Goal: Task Accomplishment & Management: Complete application form

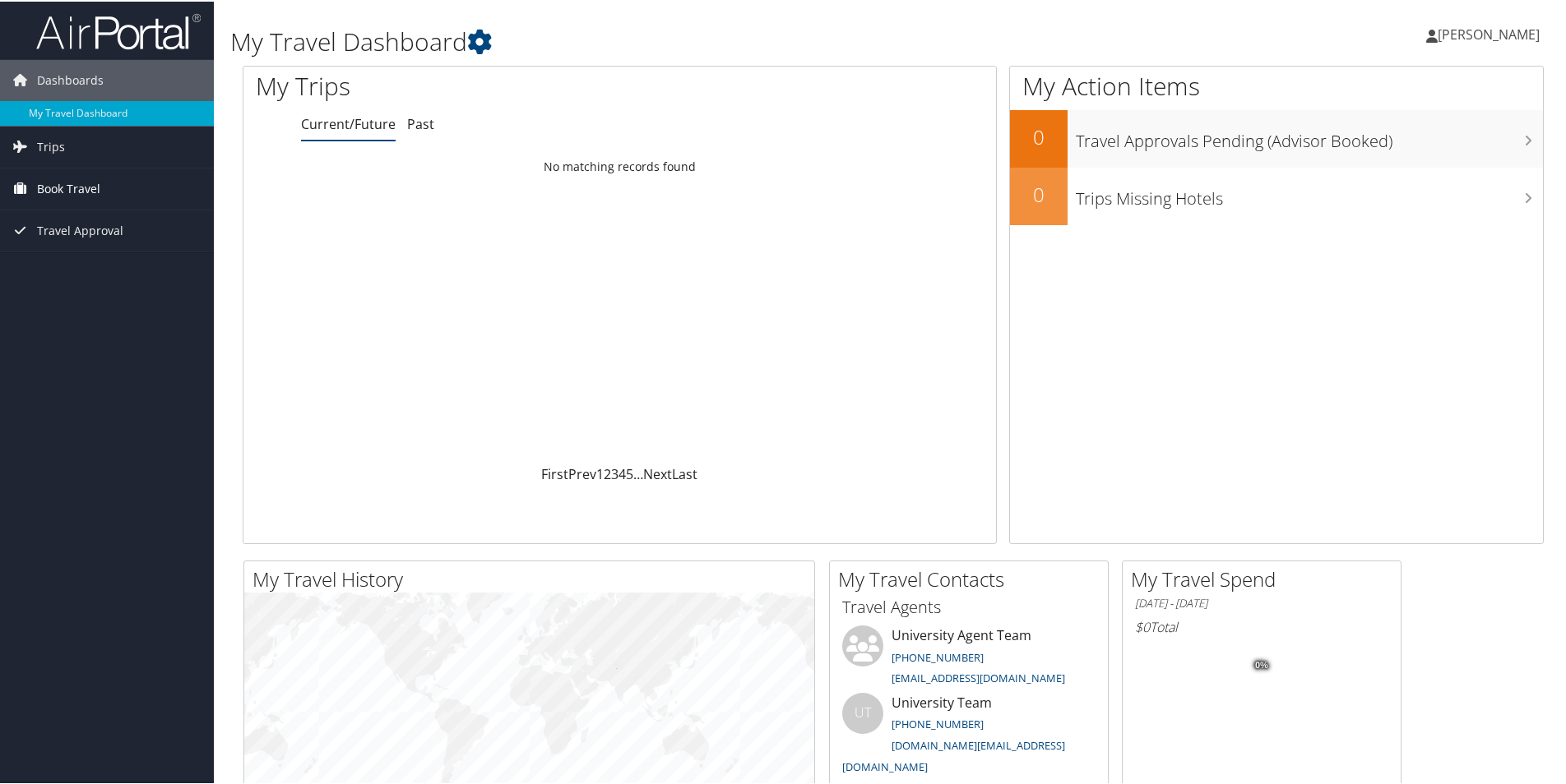
click at [73, 186] on span "Book Travel" at bounding box center [69, 187] width 64 height 41
click at [103, 224] on link "Agent Booking Request" at bounding box center [107, 220] width 214 height 25
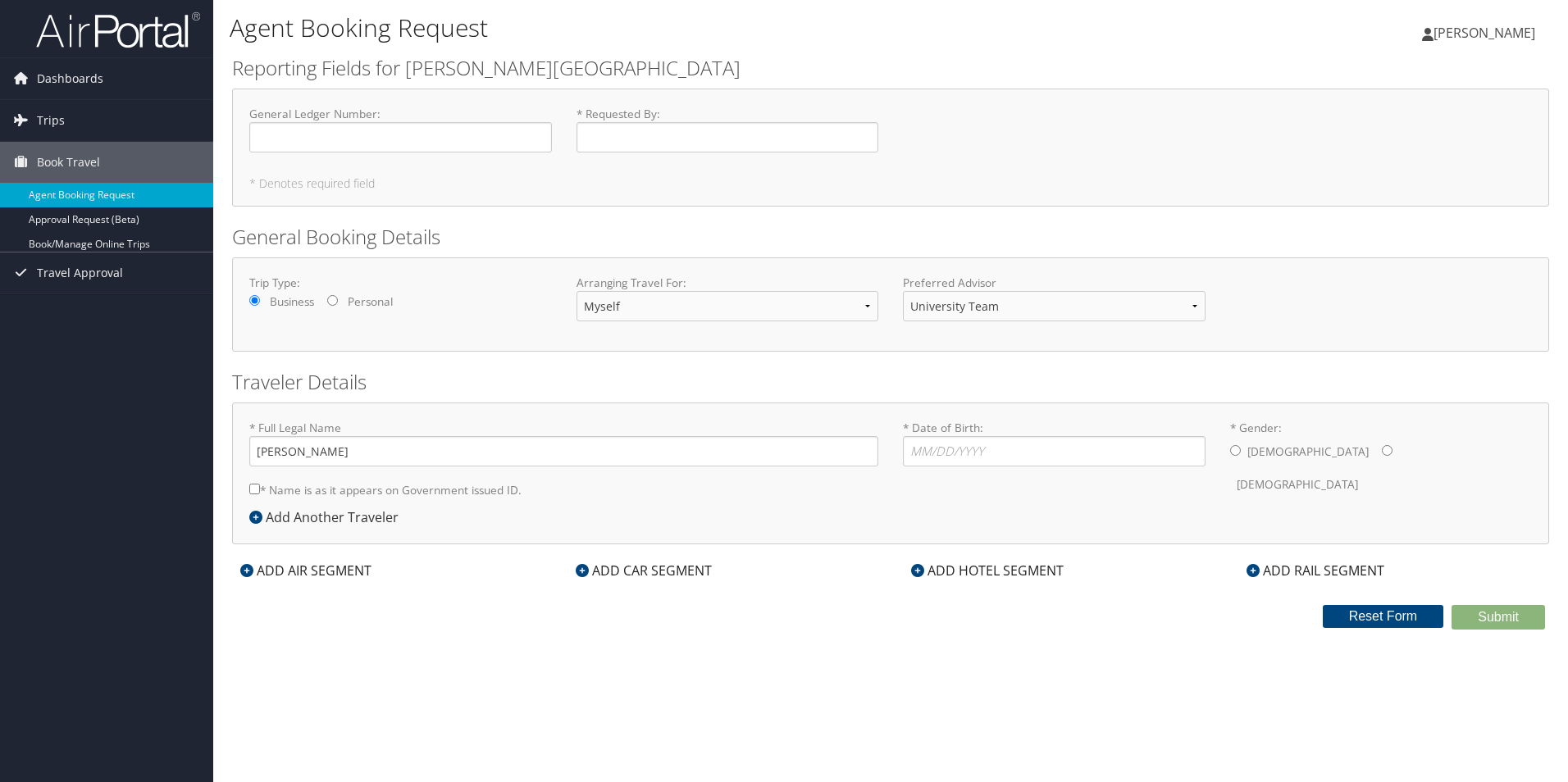
select select "[EMAIL_ADDRESS][DOMAIN_NAME]"
click at [608, 313] on select "Myself Another Traveler Guest Traveler" at bounding box center [727, 305] width 303 height 30
select select "another"
click at [576, 291] on select "Myself Another Traveler Guest Traveler" at bounding box center [727, 305] width 303 height 30
click at [488, 136] on input "General Ledger Number : Required" at bounding box center [401, 136] width 303 height 30
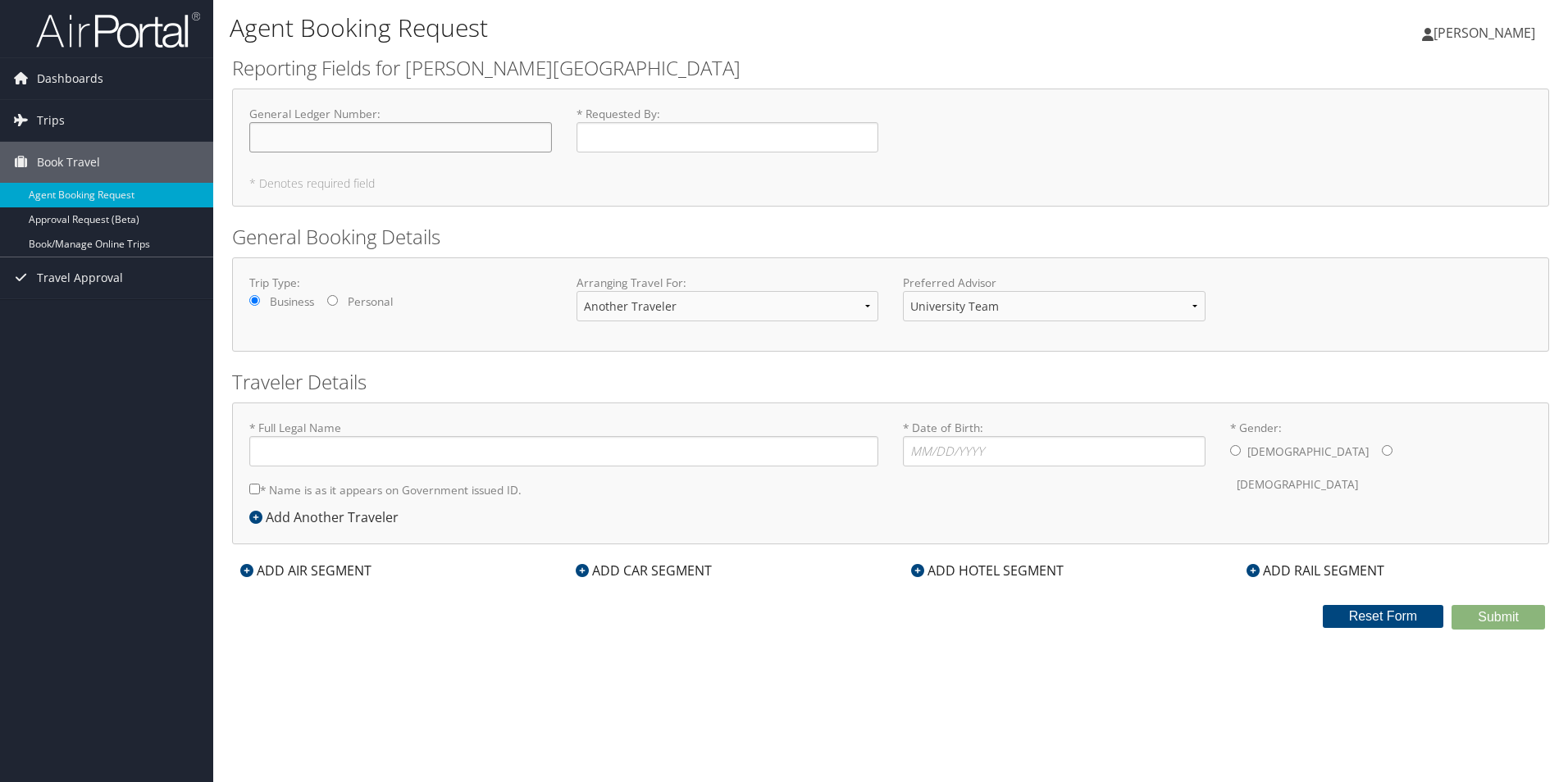
type input "9110"
type input "[PERSON_NAME]"
type input "[PERSON_NAME] [PERSON_NAME]"
type input "10/61/1987"
click at [552, 460] on input "[PERSON_NAME] [PERSON_NAME]" at bounding box center [564, 451] width 629 height 30
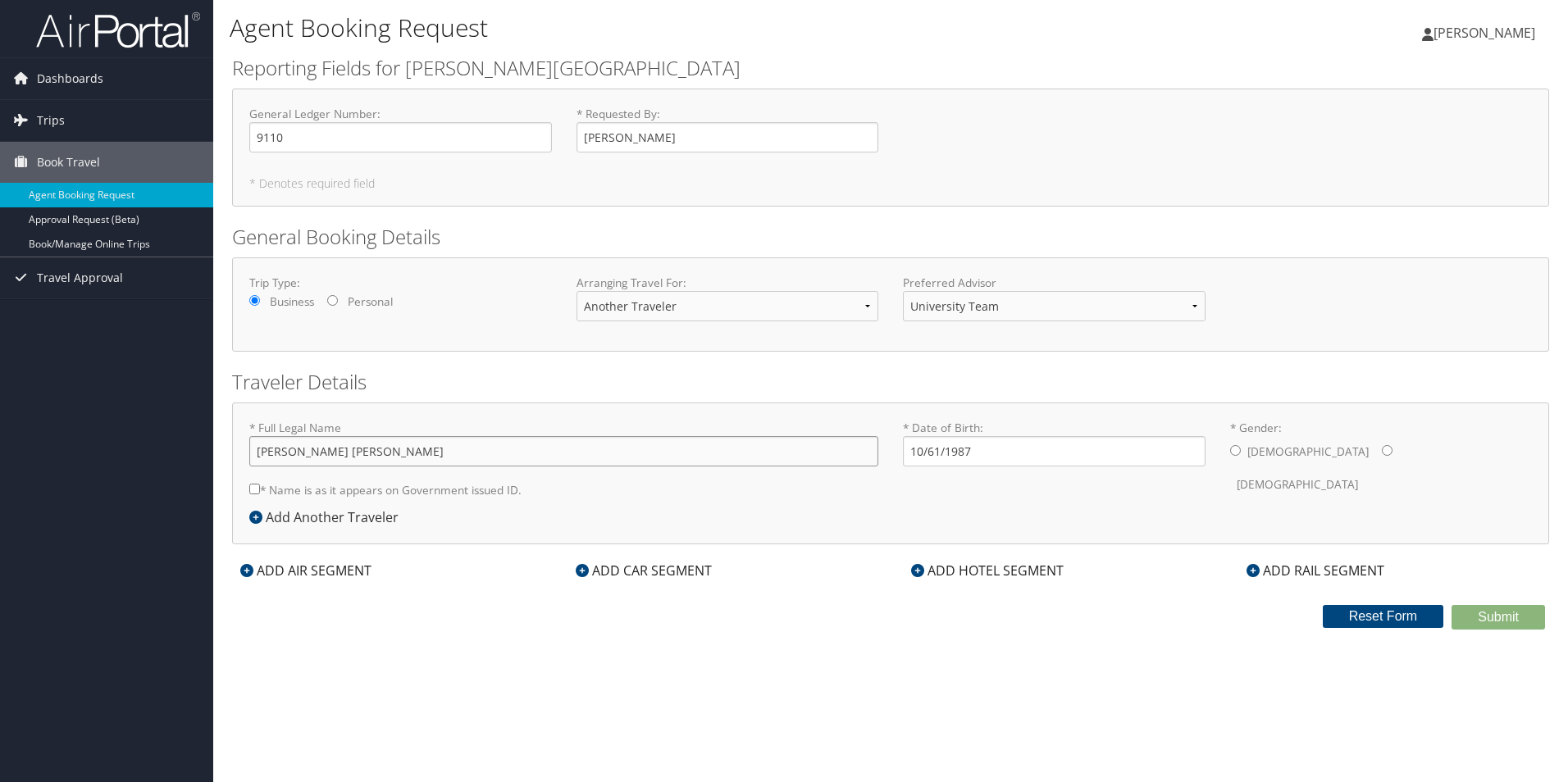
drag, startPoint x: 544, startPoint y: 458, endPoint x: 235, endPoint y: 454, distance: 309.0
click at [235, 454] on div "* Full Legal Name [PERSON_NAME] [PERSON_NAME] * Name is as it appears on Govern…" at bounding box center [891, 472] width 1318 height 141
type input "[DEMOGRAPHIC_DATA][PERSON_NAME]"
click at [986, 448] on input "10/61/1987" at bounding box center [1054, 451] width 303 height 30
drag, startPoint x: 984, startPoint y: 448, endPoint x: 887, endPoint y: 454, distance: 97.2
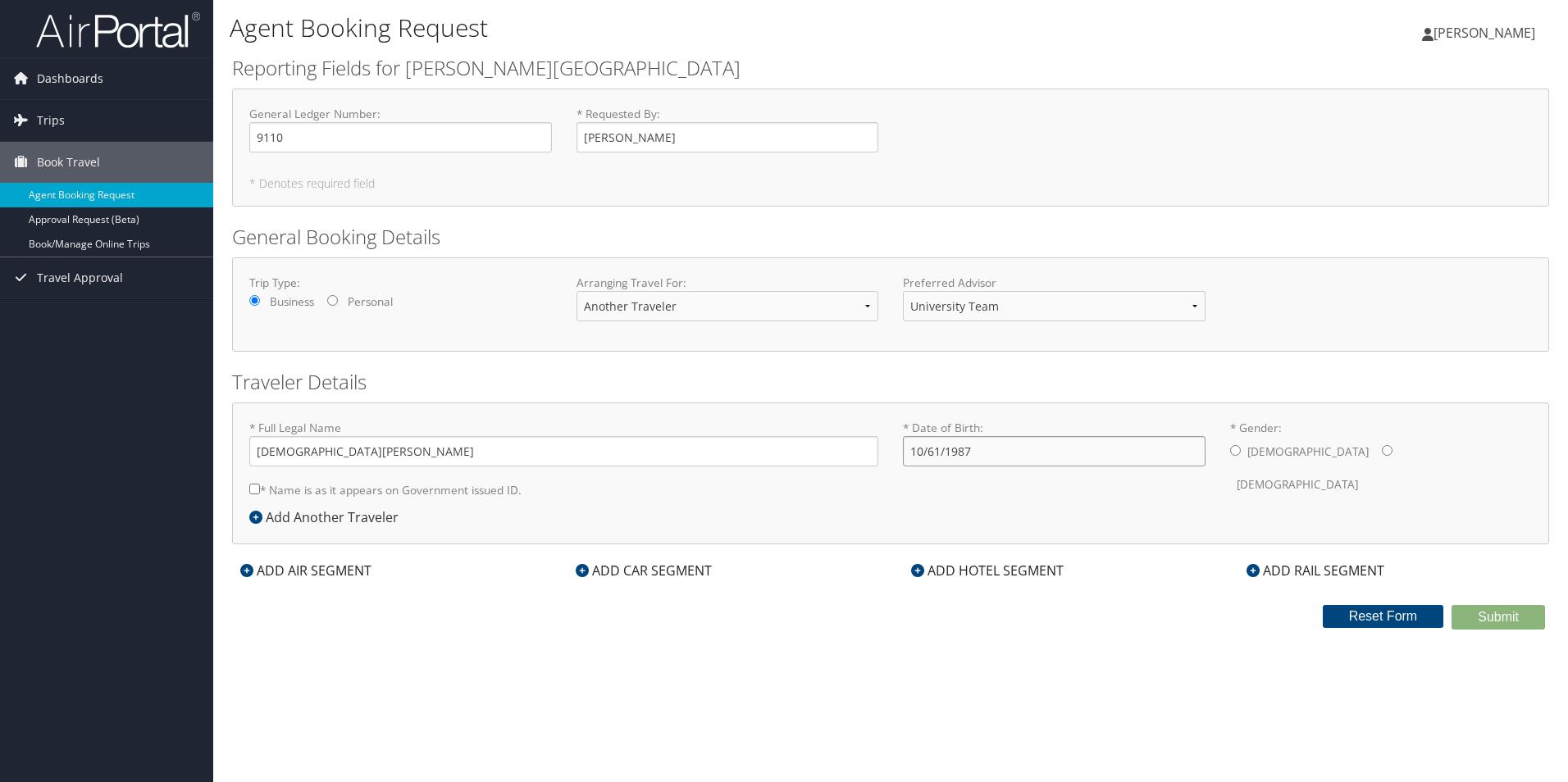
click at [887, 420] on form "* Full Legal Name [PERSON_NAME] * Name is as it appears on Government issued ID…" at bounding box center [890, 420] width 1307 height 0
click at [938, 452] on input "10/61/1987" at bounding box center [1054, 451] width 303 height 30
type input "[DATE]"
click at [968, 496] on div "* Full Legal Name [PERSON_NAME] * Name is as it appears on Government issued ID…" at bounding box center [890, 464] width 1307 height 87
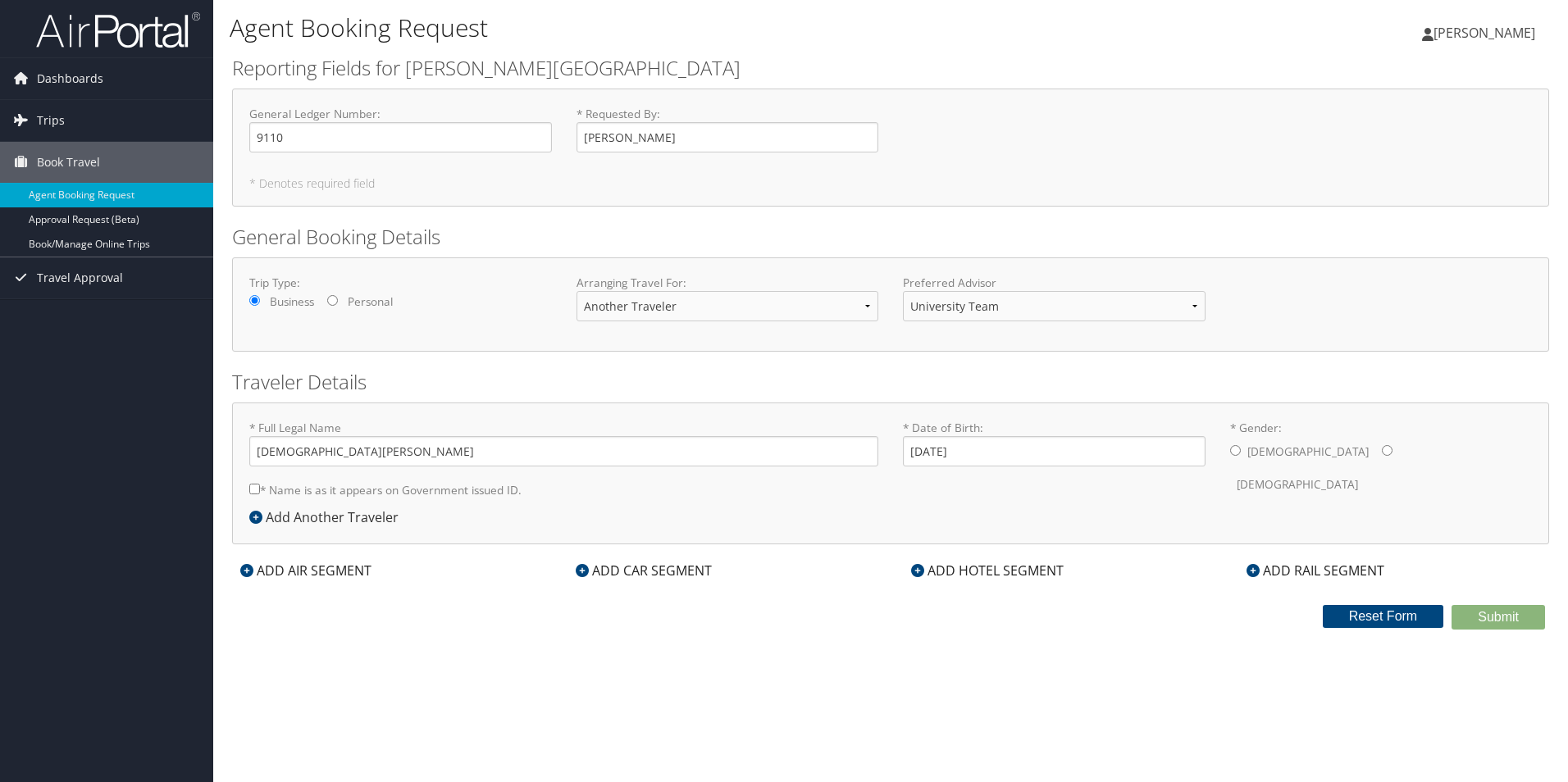
click at [1382, 451] on input "* Gender: [DEMOGRAPHIC_DATA] [DEMOGRAPHIC_DATA]" at bounding box center [1387, 450] width 10 height 10
radio input "true"
click at [257, 490] on input "* Name is as it appears on Government issued ID." at bounding box center [255, 489] width 10 height 10
checkbox input "true"
click at [123, 243] on link "Book/Manage Online Trips" at bounding box center [106, 244] width 214 height 25
